Goal: Transaction & Acquisition: Obtain resource

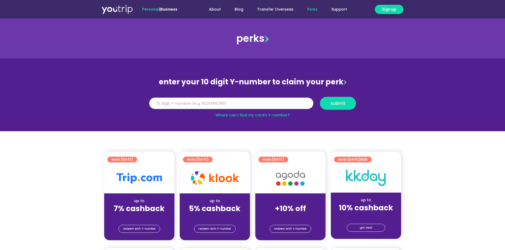
click at [266, 111] on div "Y Number submit" at bounding box center [252, 105] width 213 height 17
click at [268, 115] on link "Where can I find my card’s Y-number?" at bounding box center [252, 115] width 74 height 5
click at [221, 9] on link "About" at bounding box center [215, 10] width 26 height 10
click at [215, 105] on input "Y Number" at bounding box center [231, 104] width 164 height 12
type input "8184250511"
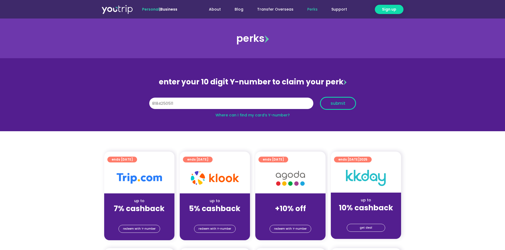
click at [344, 105] on span "submit" at bounding box center [337, 103] width 15 height 4
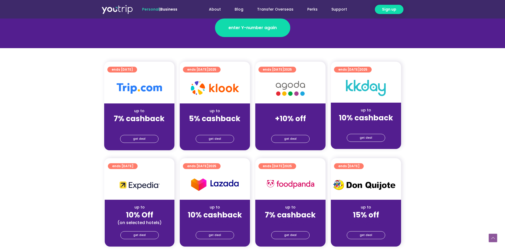
scroll to position [106, 0]
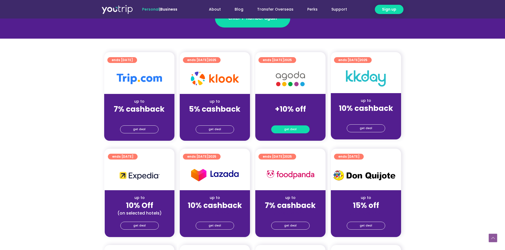
click at [295, 128] on span "get deal" at bounding box center [290, 129] width 12 height 7
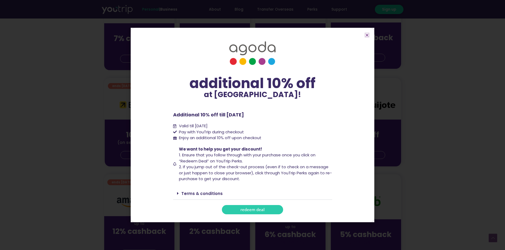
scroll to position [185, 0]
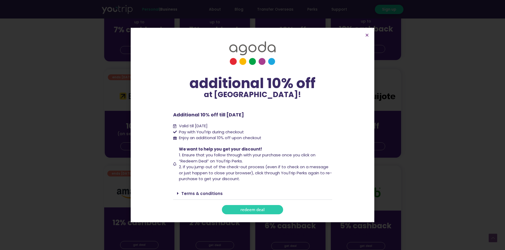
click at [237, 212] on link "redeem deal" at bounding box center [252, 209] width 61 height 9
